Goal: Task Accomplishment & Management: Complete application form

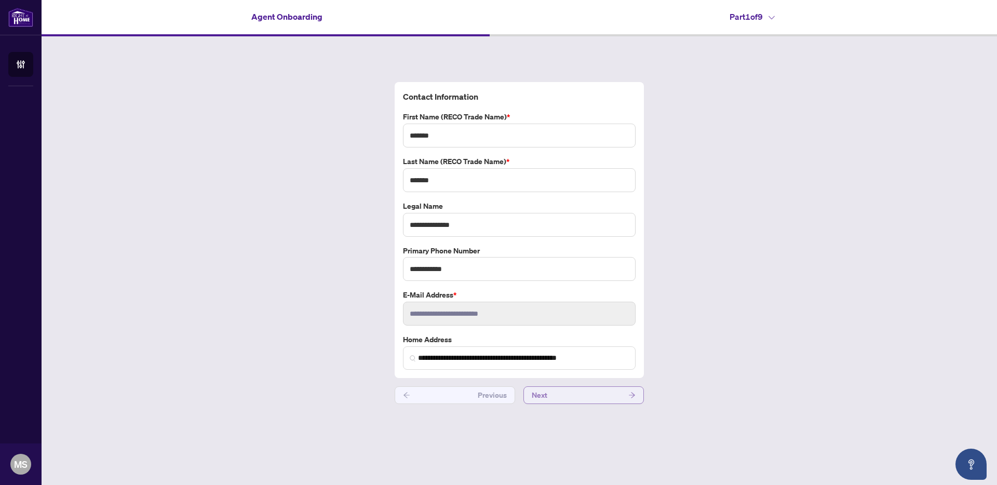
click at [554, 399] on button "Next" at bounding box center [583, 395] width 120 height 18
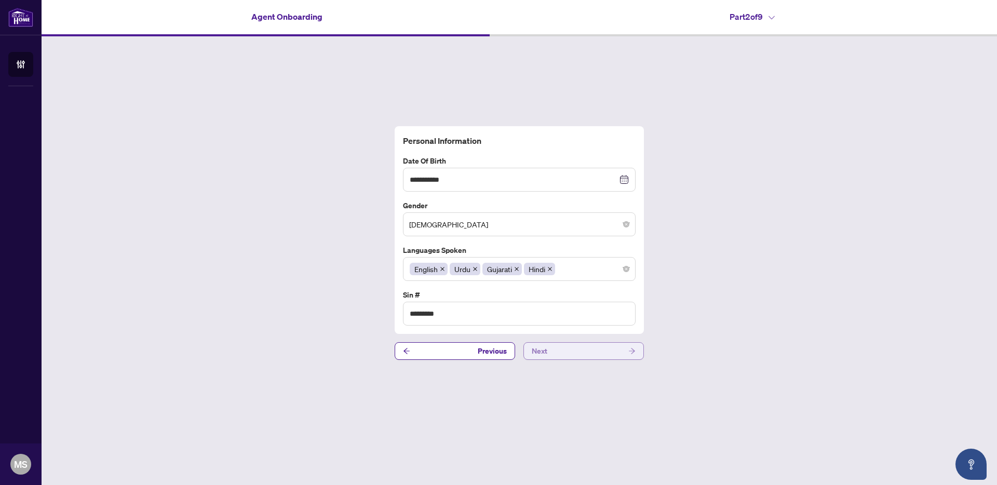
click at [545, 352] on span "Next" at bounding box center [540, 351] width 16 height 17
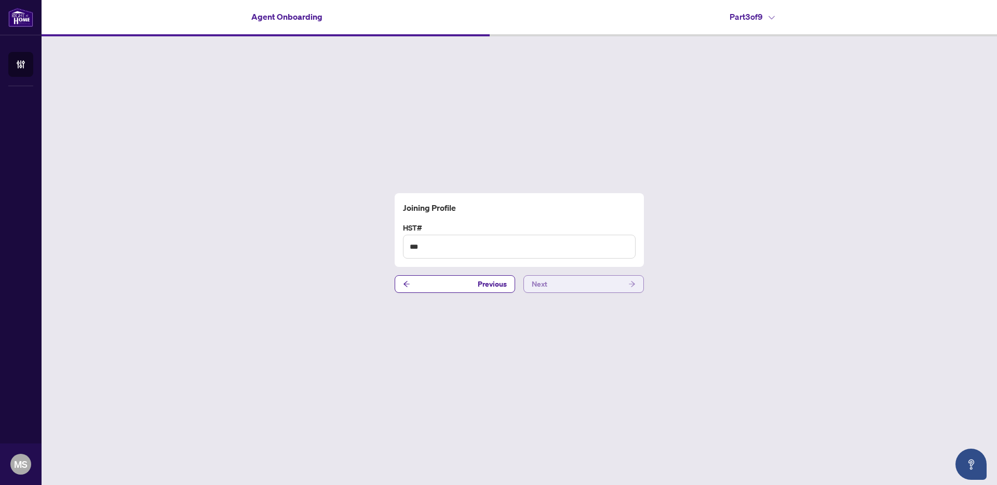
click at [552, 276] on button "Next" at bounding box center [583, 284] width 120 height 18
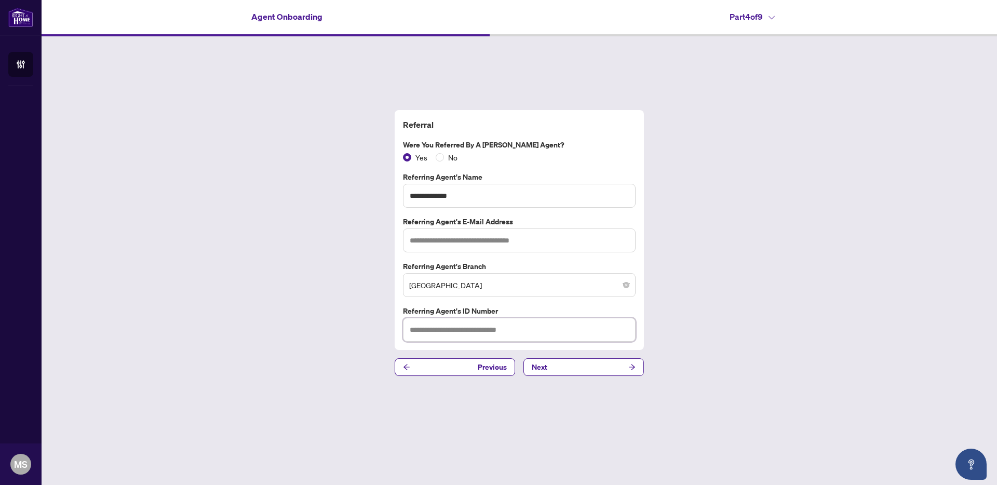
click at [458, 335] on input "text" at bounding box center [519, 330] width 233 height 24
type input "****"
click at [428, 248] on input "text" at bounding box center [519, 240] width 233 height 24
type input "**********"
click at [558, 365] on button "Next" at bounding box center [583, 367] width 120 height 18
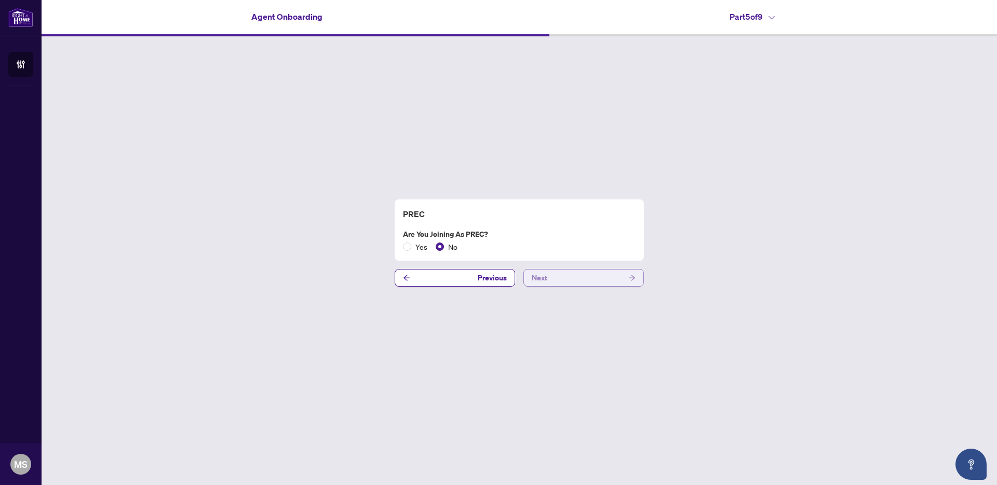
click at [553, 275] on button "Next" at bounding box center [583, 278] width 120 height 18
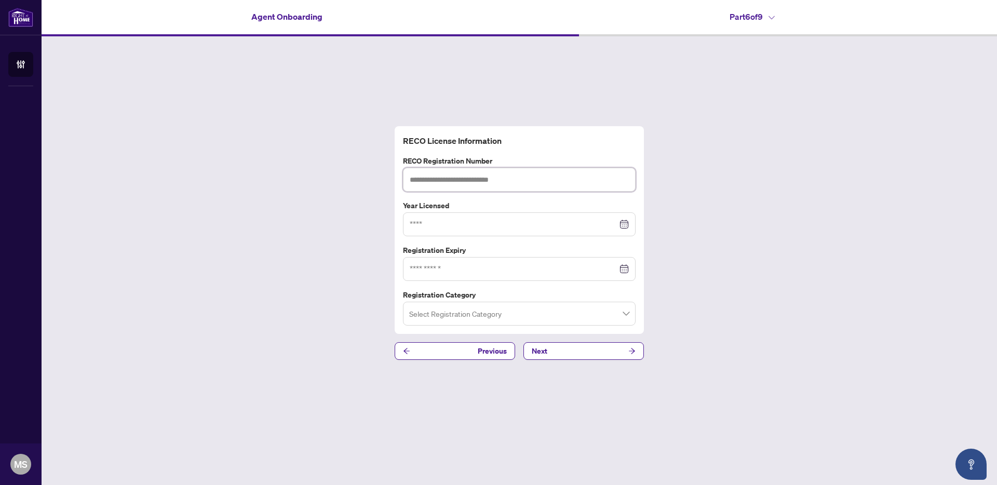
click at [451, 179] on input "text" at bounding box center [519, 180] width 233 height 24
click at [544, 309] on input "search" at bounding box center [514, 315] width 211 height 23
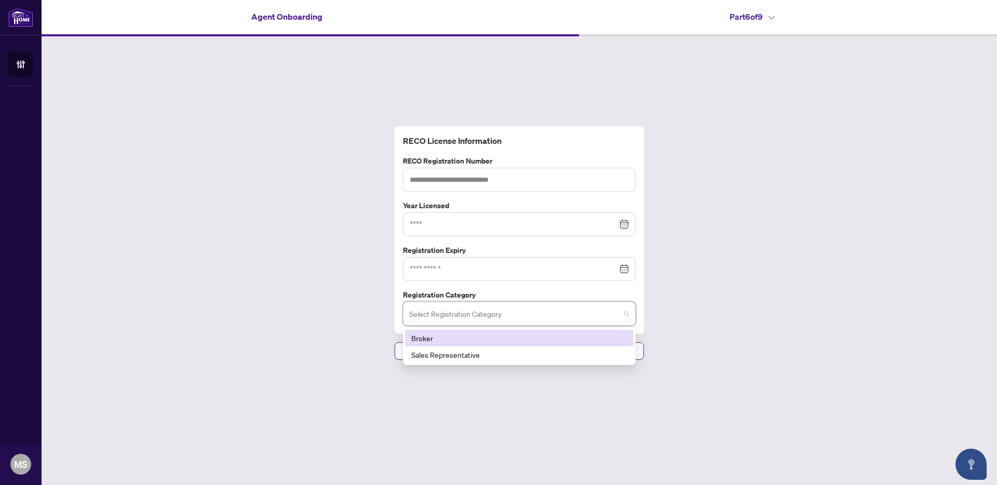
click at [543, 309] on input "search" at bounding box center [514, 315] width 211 height 23
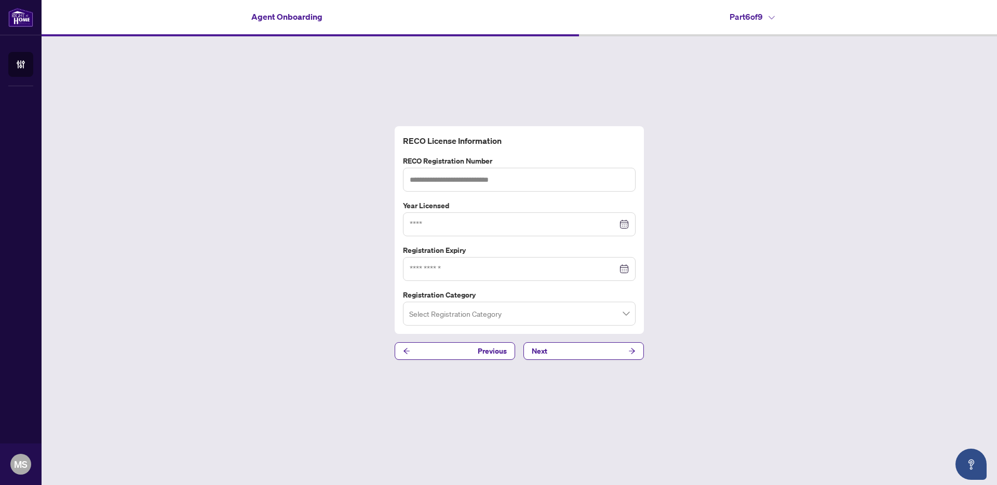
click at [684, 339] on div "RECO License Information RECO Registration Number Year Licensed Registration Ex…" at bounding box center [519, 242] width 955 height 413
click at [610, 356] on button "Next" at bounding box center [583, 351] width 120 height 18
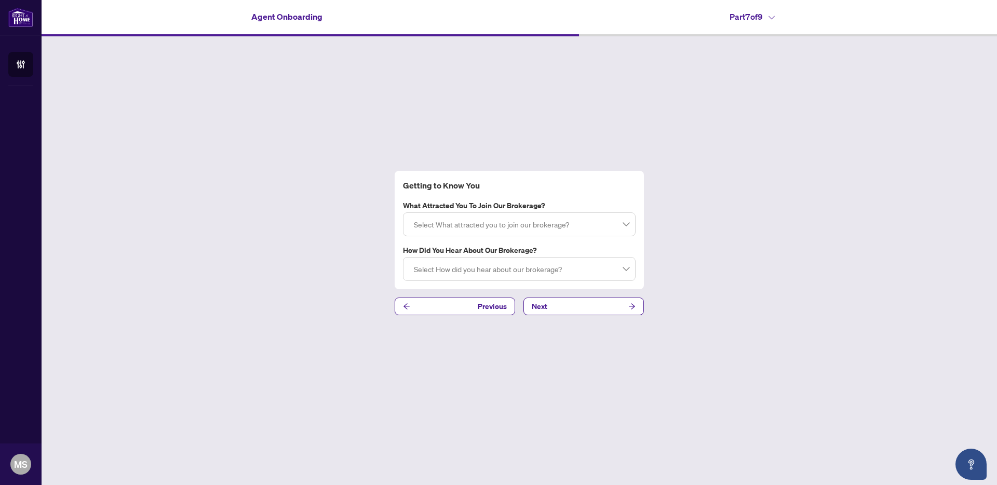
click at [510, 226] on div at bounding box center [519, 224] width 219 height 19
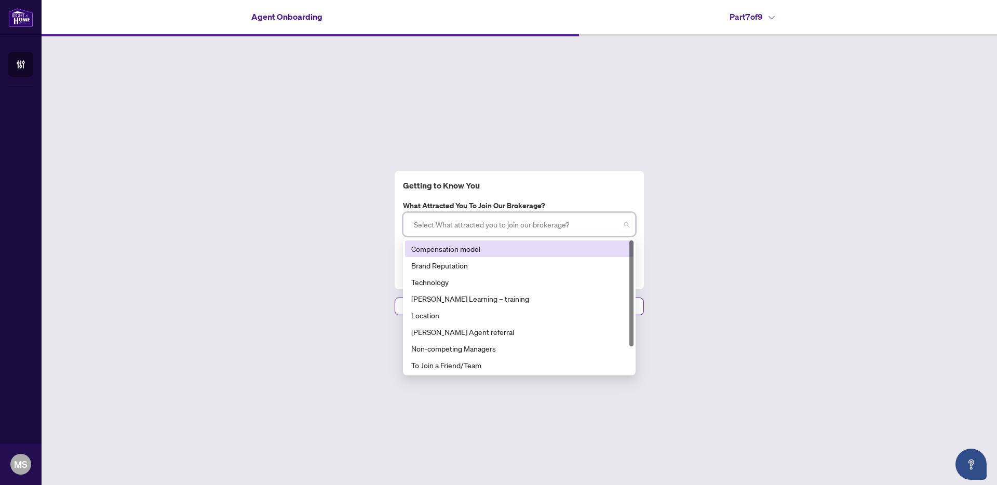
click at [478, 250] on div "Compensation model" at bounding box center [519, 248] width 216 height 11
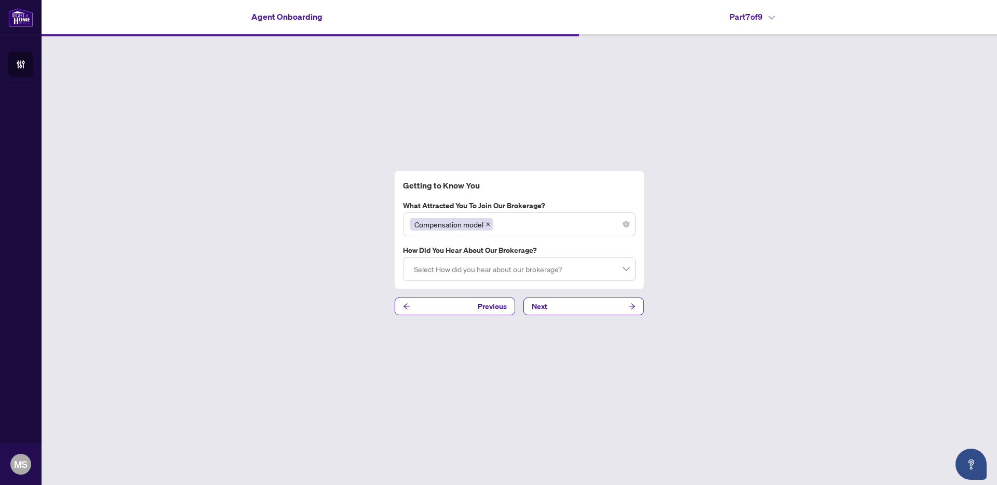
click at [738, 262] on div "Getting to Know You What attracted you to join our brokerage? Compensation mode…" at bounding box center [519, 242] width 955 height 413
click at [487, 271] on div at bounding box center [519, 269] width 219 height 19
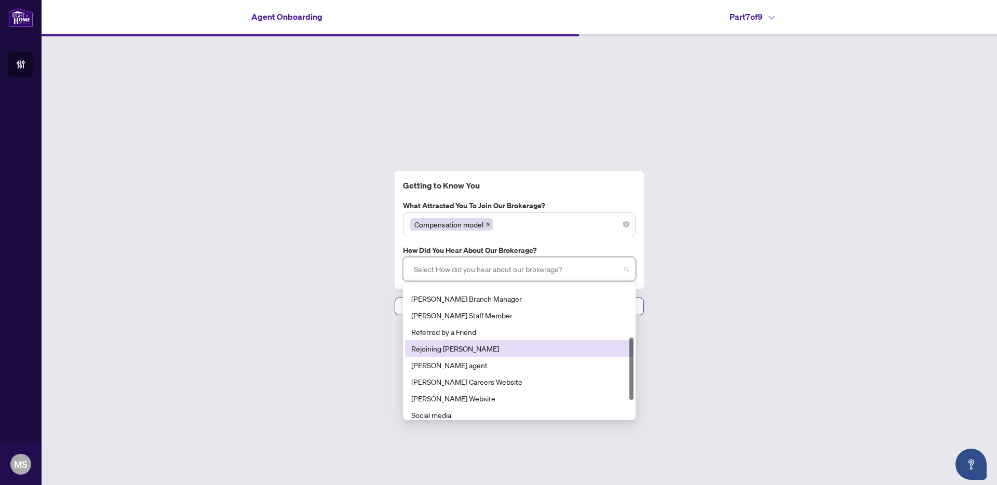
scroll to position [113, 0]
click at [452, 358] on div "RAHR agent" at bounding box center [519, 362] width 216 height 11
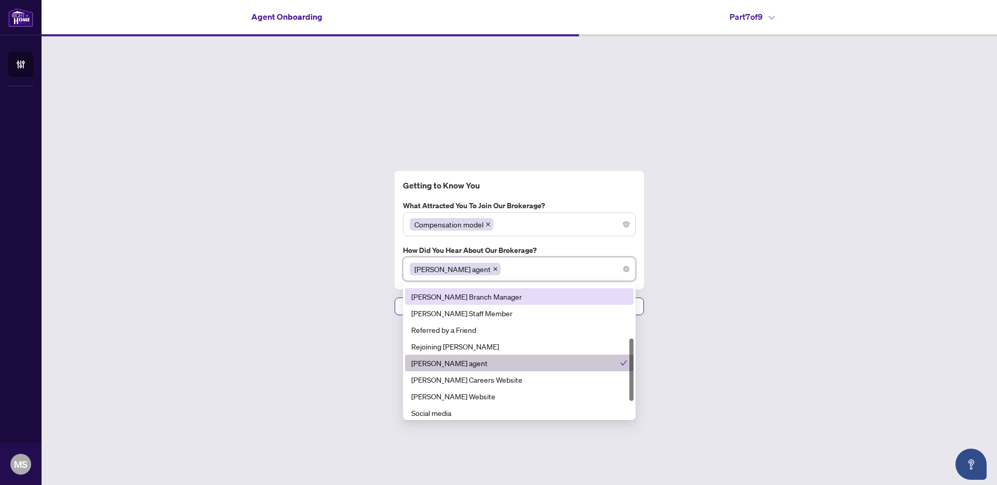
click at [734, 255] on div "Getting to Know You What attracted you to join our brokerage? Compensation mode…" at bounding box center [519, 242] width 955 height 413
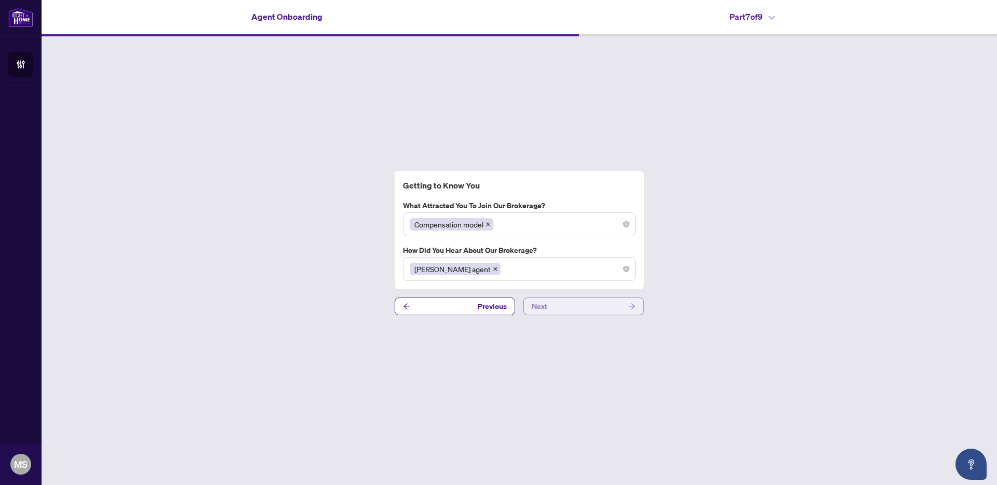
click at [591, 302] on button "Next" at bounding box center [583, 306] width 120 height 18
click at [588, 307] on button "Next" at bounding box center [583, 306] width 120 height 18
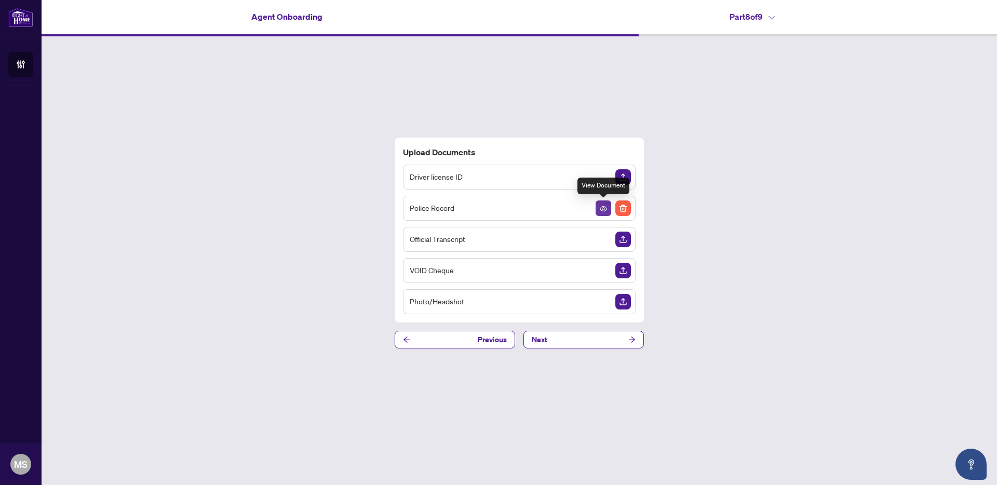
click at [604, 211] on icon "View Document" at bounding box center [603, 208] width 7 height 5
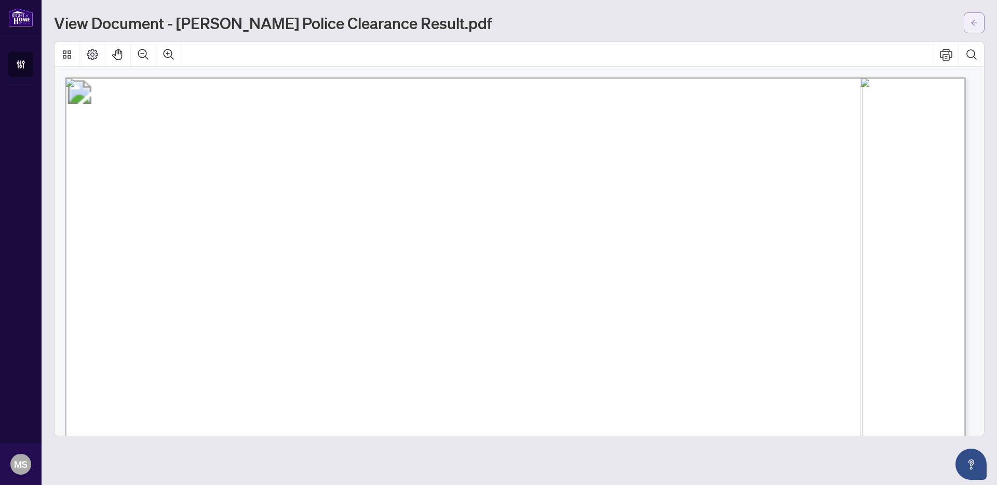
click at [983, 20] on button "button" at bounding box center [973, 22] width 21 height 21
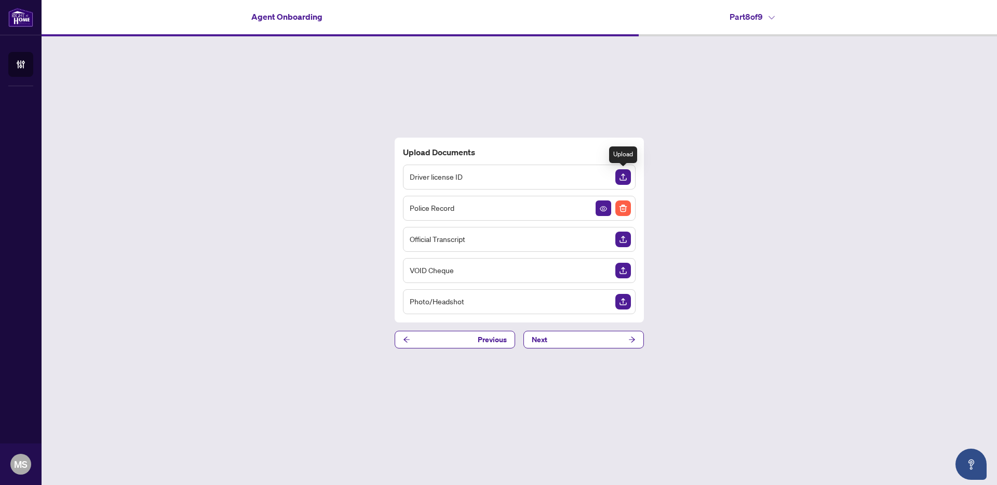
click at [620, 179] on img "Upload Document" at bounding box center [623, 177] width 16 height 16
click at [619, 238] on img "Upload Document" at bounding box center [623, 240] width 16 height 16
click at [629, 240] on img "Upload Document" at bounding box center [623, 240] width 16 height 16
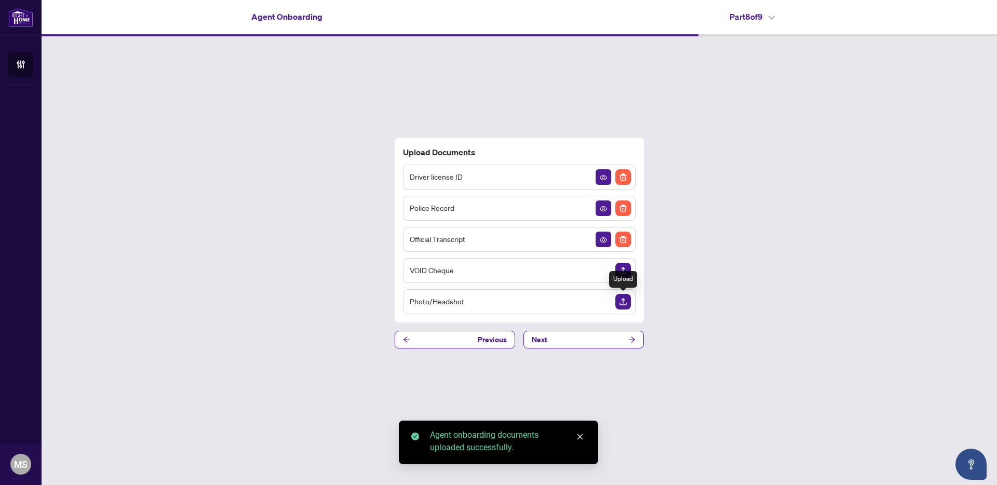
click at [622, 305] on img "Upload Document" at bounding box center [623, 302] width 16 height 16
click at [596, 301] on button "button" at bounding box center [603, 302] width 16 height 16
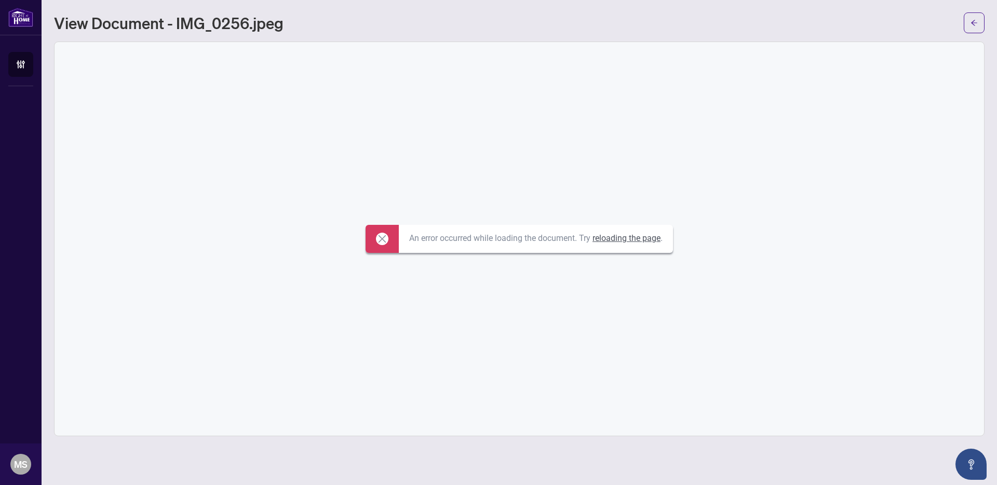
click at [624, 236] on link "reloading the page" at bounding box center [626, 238] width 68 height 10
click at [968, 23] on button "button" at bounding box center [973, 22] width 21 height 21
click at [977, 22] on icon "arrow-left" at bounding box center [973, 22] width 7 height 7
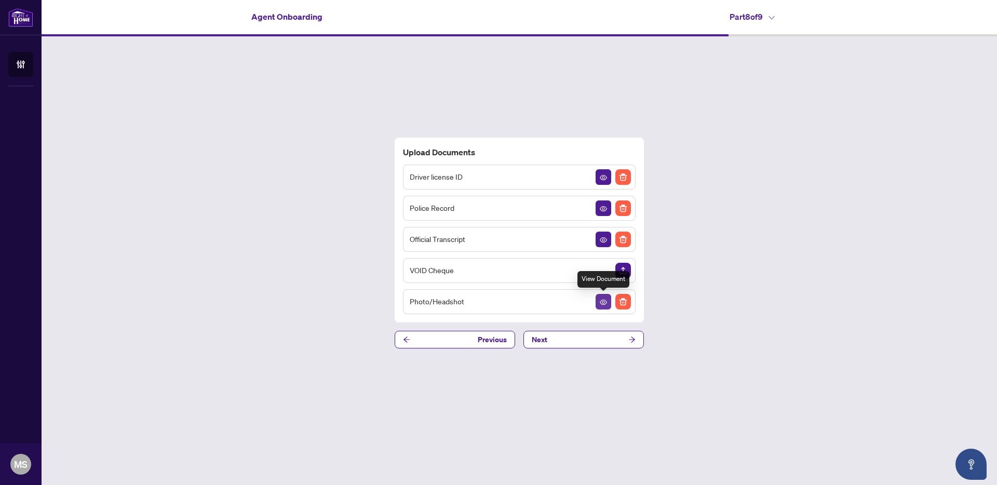
click at [603, 302] on icon "View Document" at bounding box center [603, 301] width 7 height 7
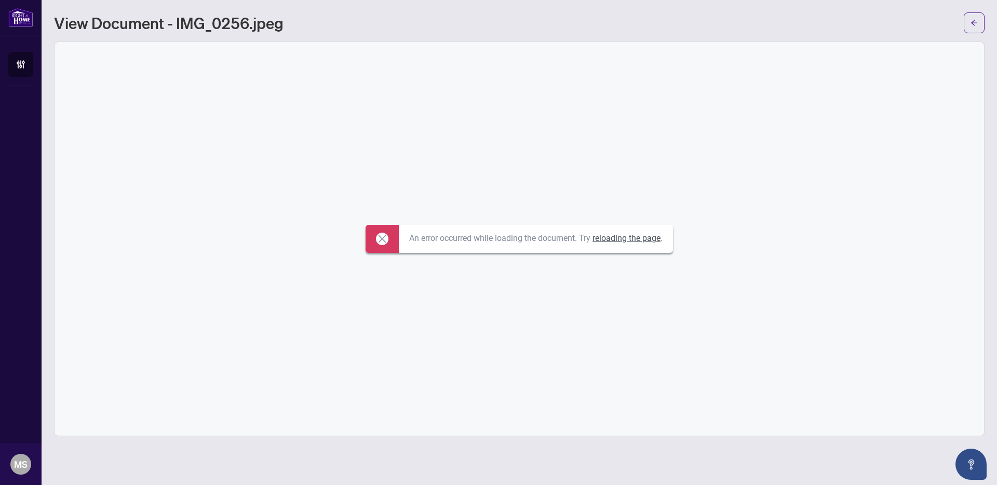
click at [624, 240] on link "reloading the page" at bounding box center [626, 238] width 68 height 10
click at [624, 241] on link "reloading the page" at bounding box center [627, 238] width 69 height 9
click at [624, 238] on link "reloading the page" at bounding box center [627, 238] width 69 height 9
click at [970, 27] on span "button" at bounding box center [973, 23] width 7 height 17
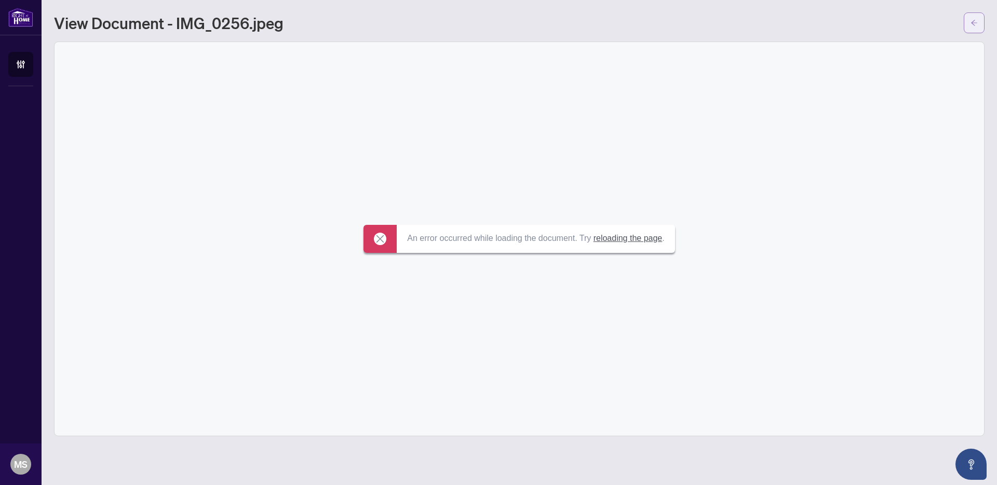
click at [972, 23] on icon "arrow-left" at bounding box center [974, 23] width 6 height 6
click at [971, 23] on icon "arrow-left" at bounding box center [973, 22] width 7 height 7
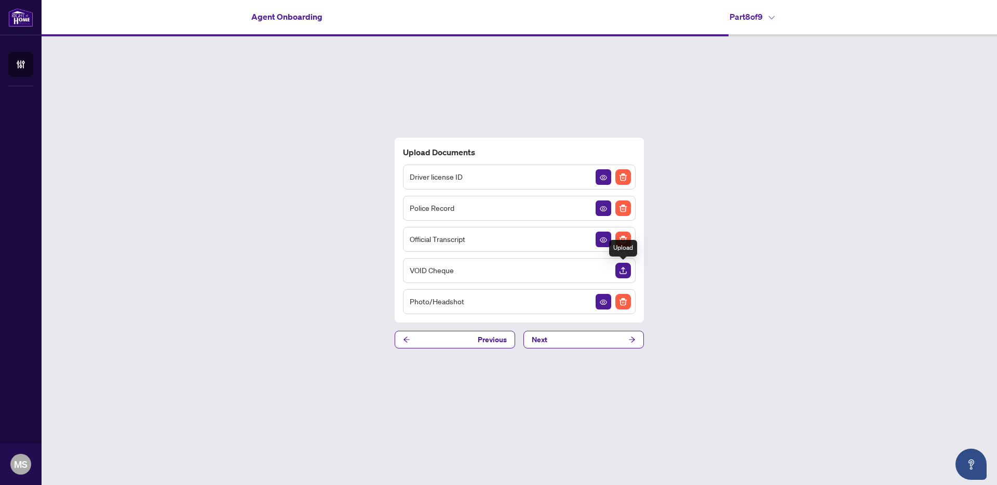
click at [622, 271] on img "Upload Document" at bounding box center [623, 271] width 16 height 16
click at [558, 343] on button "Next" at bounding box center [583, 340] width 120 height 18
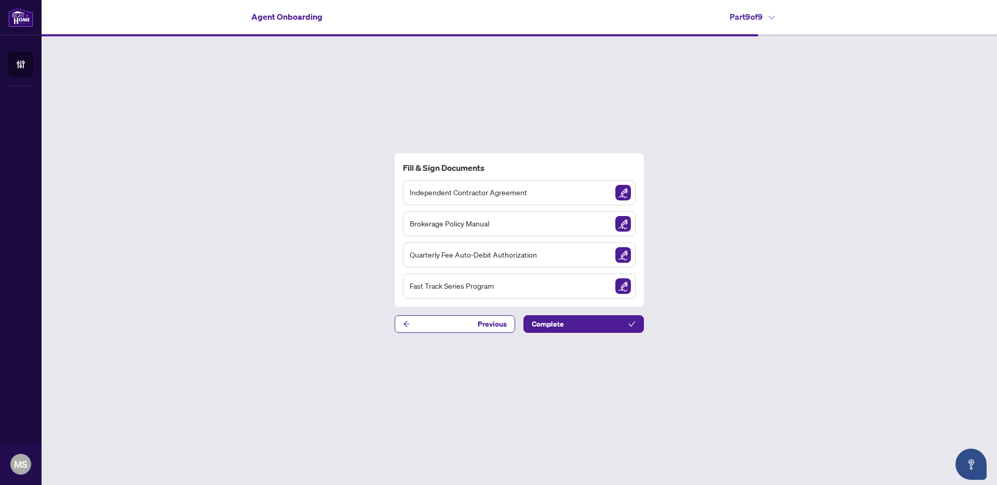
click at [466, 189] on span "Independent Contractor Agreement" at bounding box center [468, 192] width 117 height 12
click at [465, 191] on span "Independent Contractor Agreement" at bounding box center [468, 192] width 117 height 12
click at [625, 196] on img "Sign Document" at bounding box center [623, 193] width 16 height 16
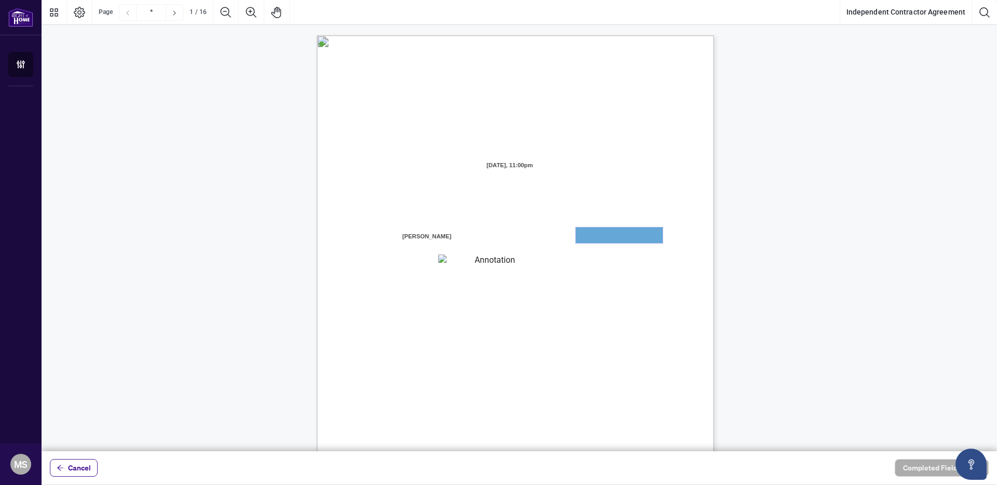
click at [620, 240] on textarea "01JXFR56RBW9B4NE74B50HY96A" at bounding box center [619, 235] width 87 height 16
click at [620, 236] on textarea "01JXFR56RBW9B4NE74B50HY96A" at bounding box center [619, 235] width 87 height 16
click at [616, 230] on textarea "01JXFR56RBW9B4NE74B50HY96A" at bounding box center [619, 235] width 87 height 16
click at [604, 235] on textarea "01JXFR56RBW9B4NE74B50HY96A" at bounding box center [619, 235] width 87 height 16
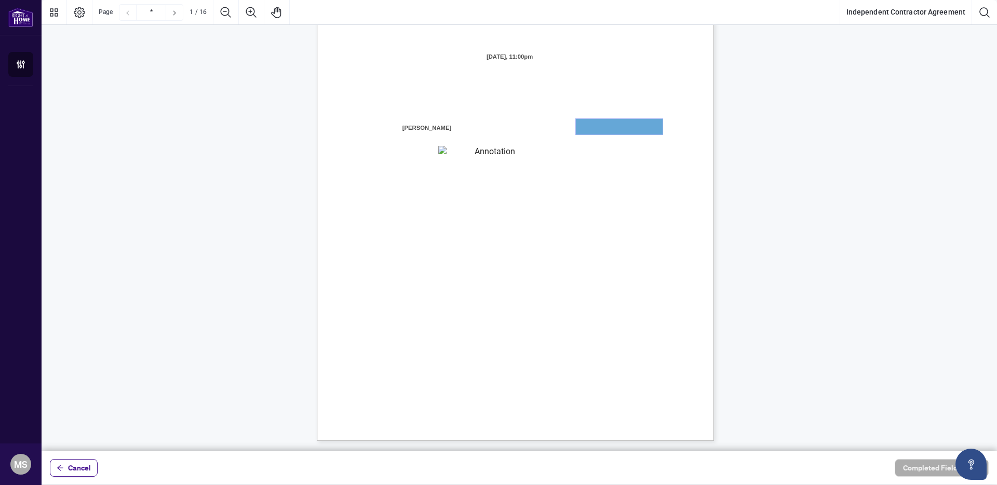
scroll to position [110, 0]
click at [599, 125] on textarea "01JXFR56RBW9B4NE74B50HY96A" at bounding box center [619, 125] width 87 height 16
click at [622, 145] on div "INDEPENDENT CONTRACTOR AGREEMENT THIS AGREEMENT is made as of (the “Effective D…" at bounding box center [565, 246] width 496 height 643
click at [607, 129] on textarea "01JXFR56RBW9B4NE74B50HY96A" at bounding box center [619, 125] width 86 height 16
click at [458, 138] on span "the “Contractor” "you” or “your")" at bounding box center [411, 139] width 92 height 9
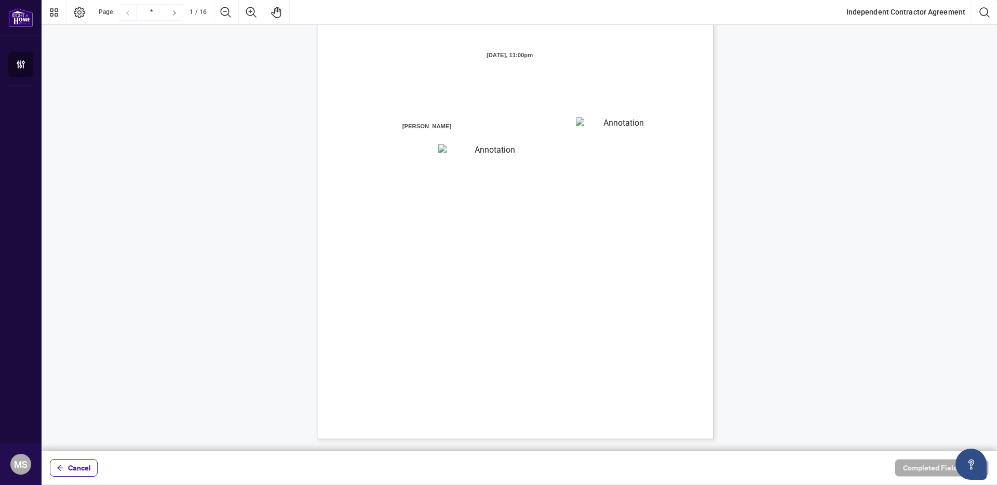
click at [598, 124] on textarea "01JXFR56RBW9B4NE74B50HY96A" at bounding box center [619, 125] width 86 height 16
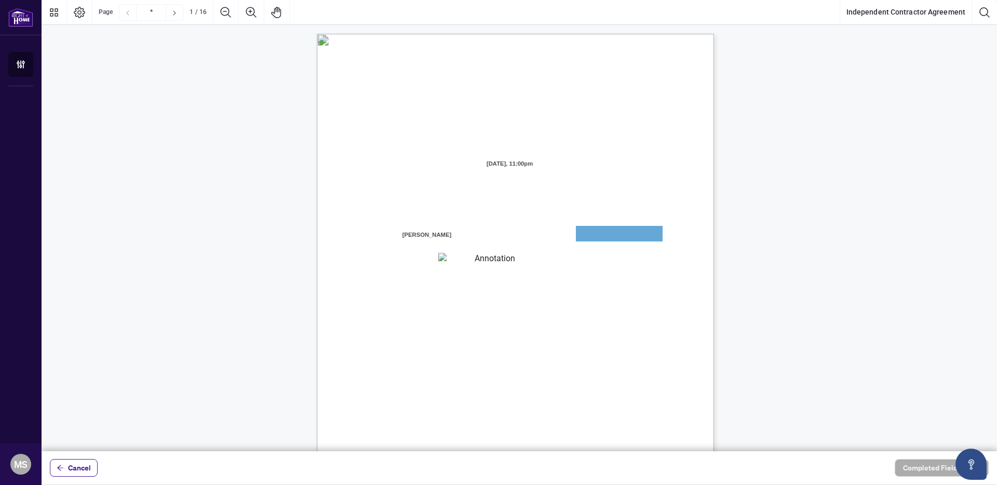
scroll to position [0, 0]
click at [274, 11] on icon "Pan Mode" at bounding box center [276, 12] width 12 height 12
drag, startPoint x: 601, startPoint y: 235, endPoint x: 594, endPoint y: 217, distance: 18.7
click at [594, 217] on div "INDEPENDENT CONTRACTOR AGREEMENT THIS AGREEMENT is made as of (the “Effective D…" at bounding box center [515, 291] width 397 height 514
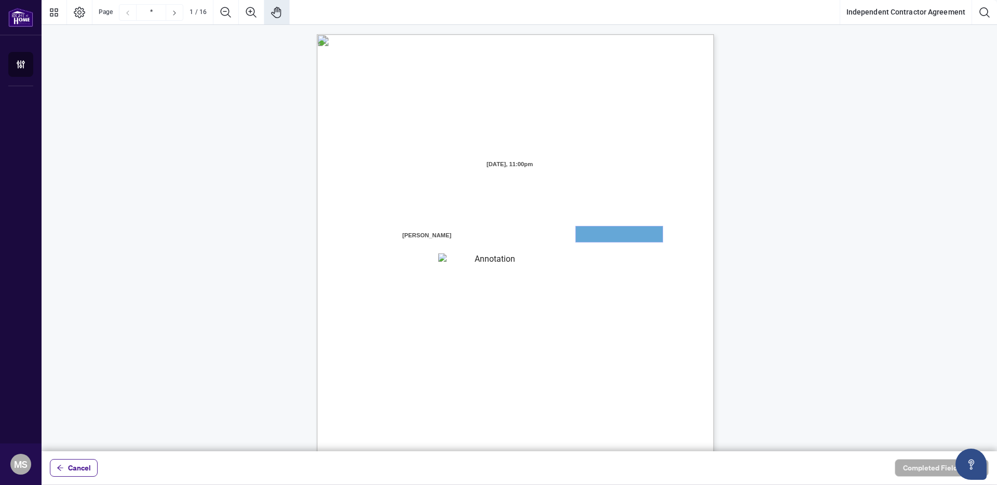
click at [596, 230] on textarea "01JXFR56RBW9B4NE74B50HY96A" at bounding box center [619, 234] width 87 height 16
click at [601, 235] on textarea "01JXFR56RBW9B4NE74B50HY96A" at bounding box center [619, 234] width 87 height 16
click at [581, 259] on span "branch (the “Designated Office”)" at bounding box center [597, 263] width 91 height 9
click at [597, 237] on textarea "01JXFR56RBW9B4NE74B50HY96A" at bounding box center [619, 234] width 87 height 16
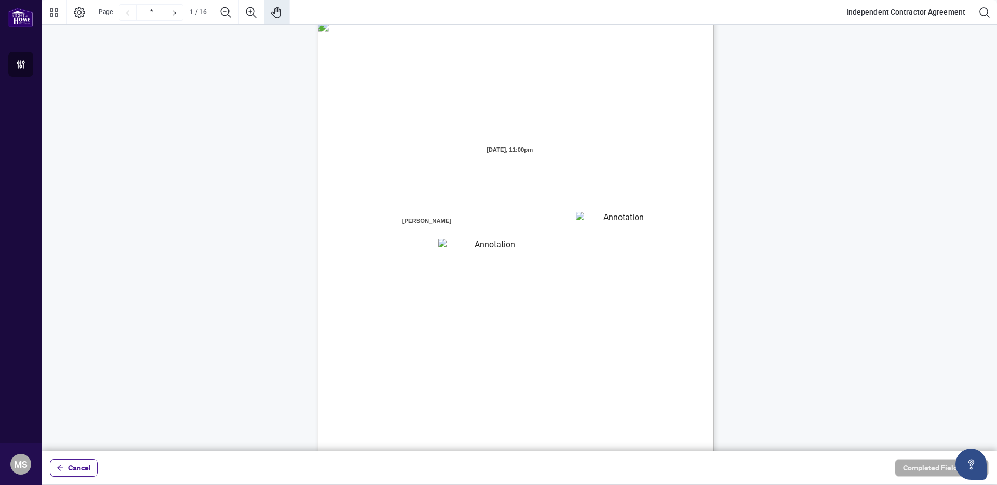
scroll to position [0, 0]
click at [487, 262] on textarea "01JXFR5G7WY784SRRAXFKCWCJR" at bounding box center [490, 261] width 105 height 14
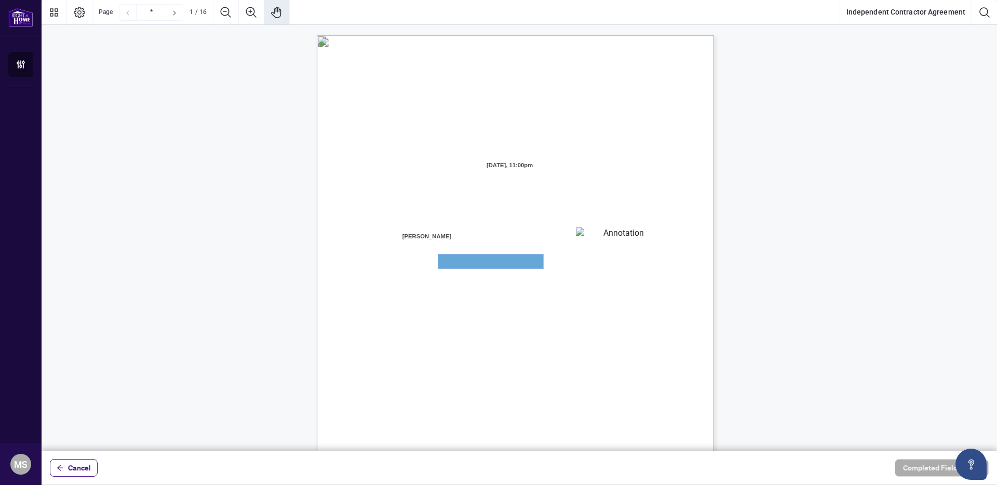
click at [487, 262] on textarea "01JXFR5G7WY784SRRAXFKCWCJR" at bounding box center [490, 261] width 105 height 14
click at [616, 239] on textarea "01JXFR56RBW9B4NE74B50HY96A" at bounding box center [619, 235] width 86 height 16
click at [606, 261] on span "branch (the “Designated Office”)" at bounding box center [597, 264] width 91 height 9
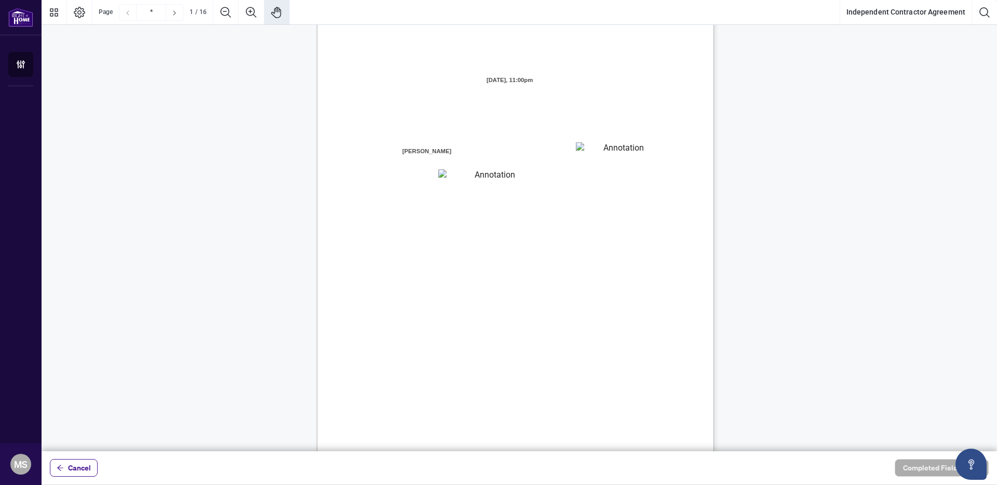
scroll to position [95, 0]
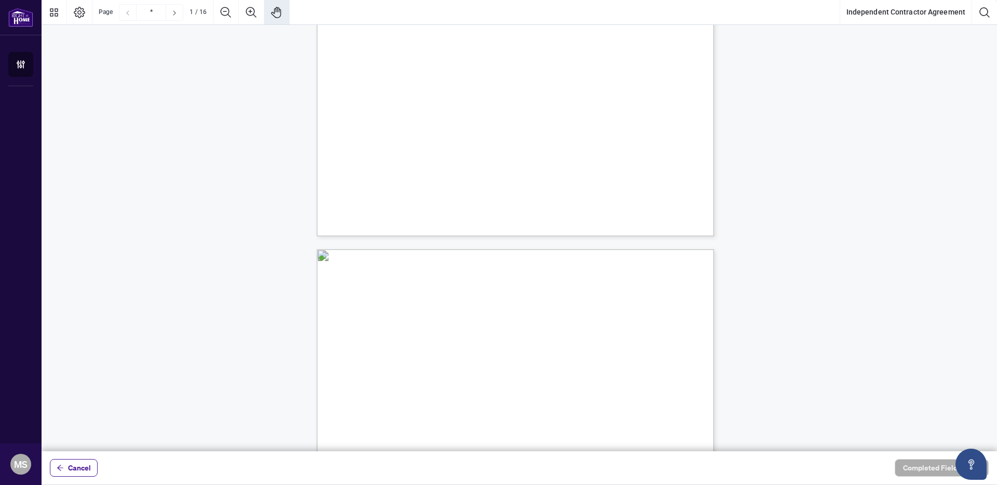
type input "*"
